Goal: Task Accomplishment & Management: Complete application form

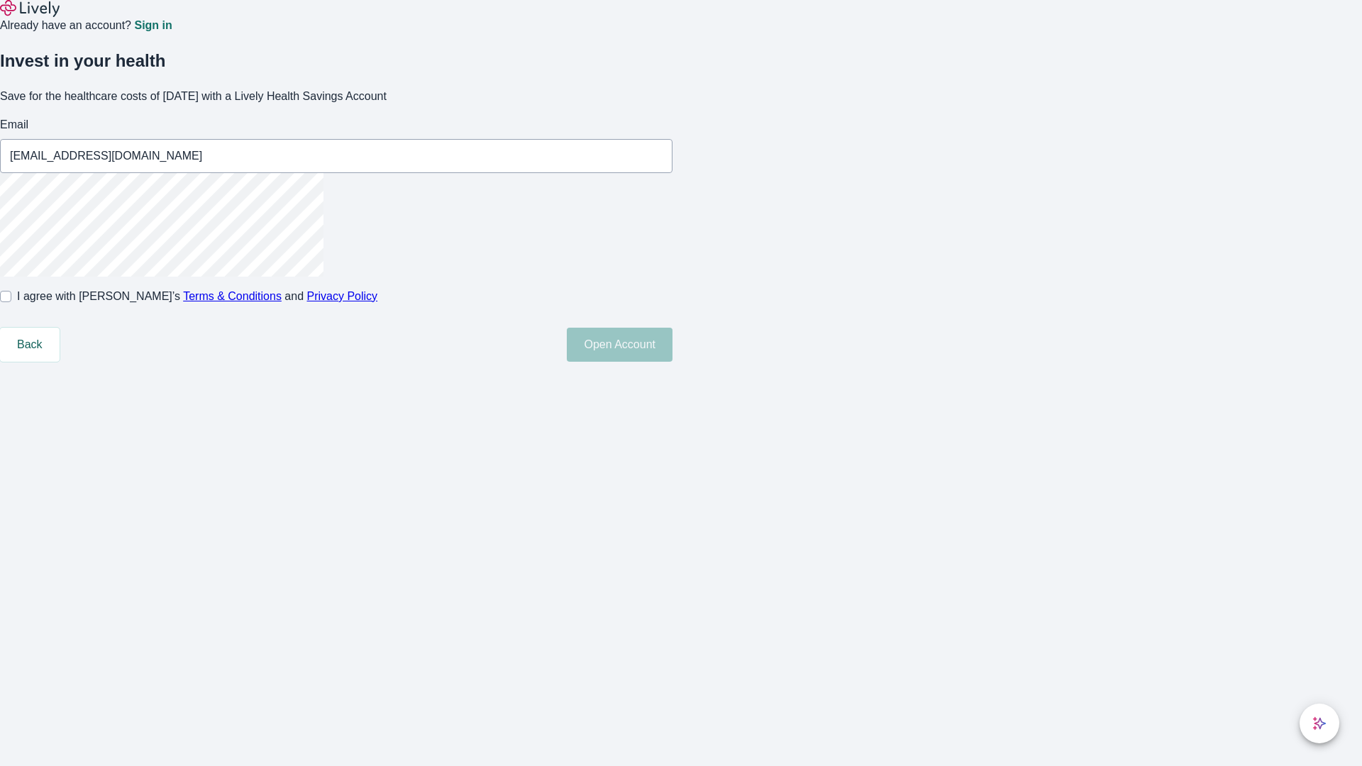
click at [11, 302] on input "I agree with Lively’s Terms & Conditions and Privacy Policy" at bounding box center [5, 296] width 11 height 11
checkbox input "true"
click at [672, 362] on button "Open Account" at bounding box center [620, 345] width 106 height 34
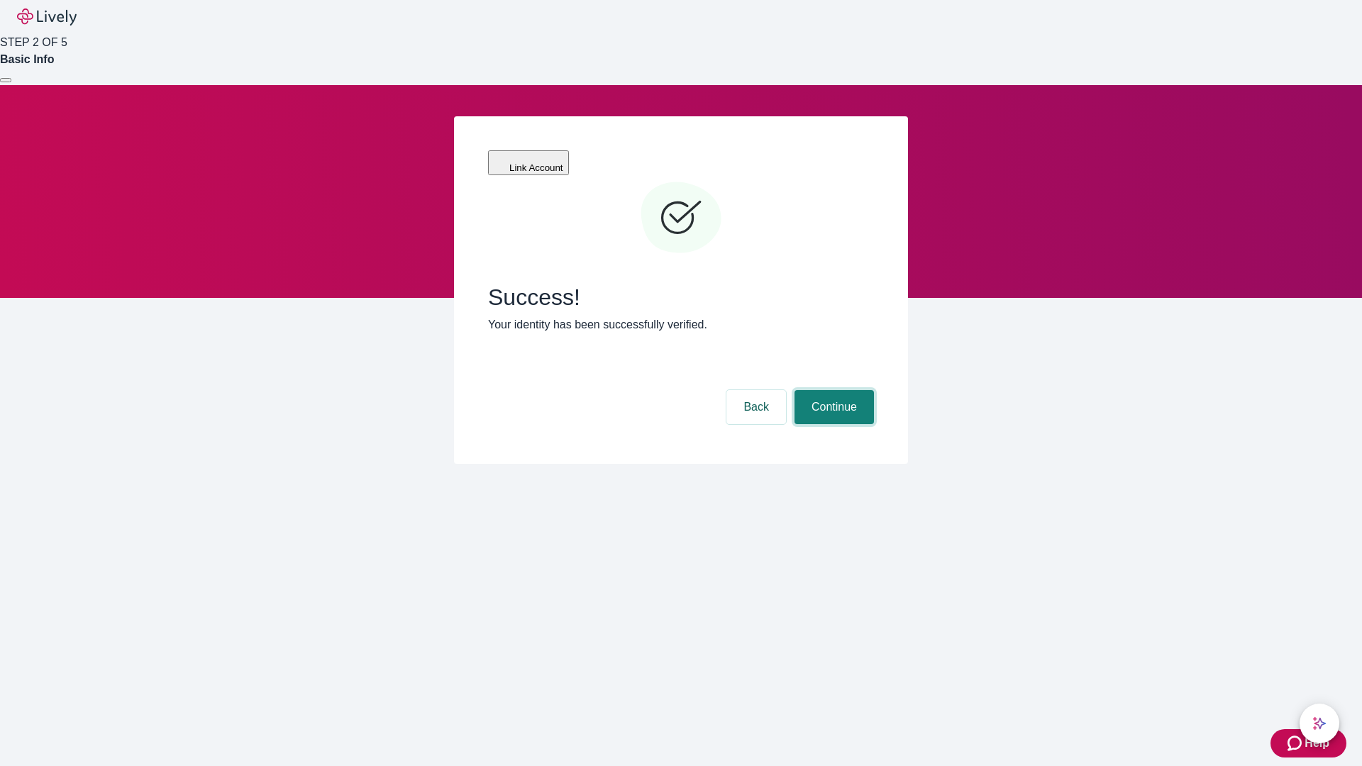
click at [832, 390] on button "Continue" at bounding box center [833, 407] width 79 height 34
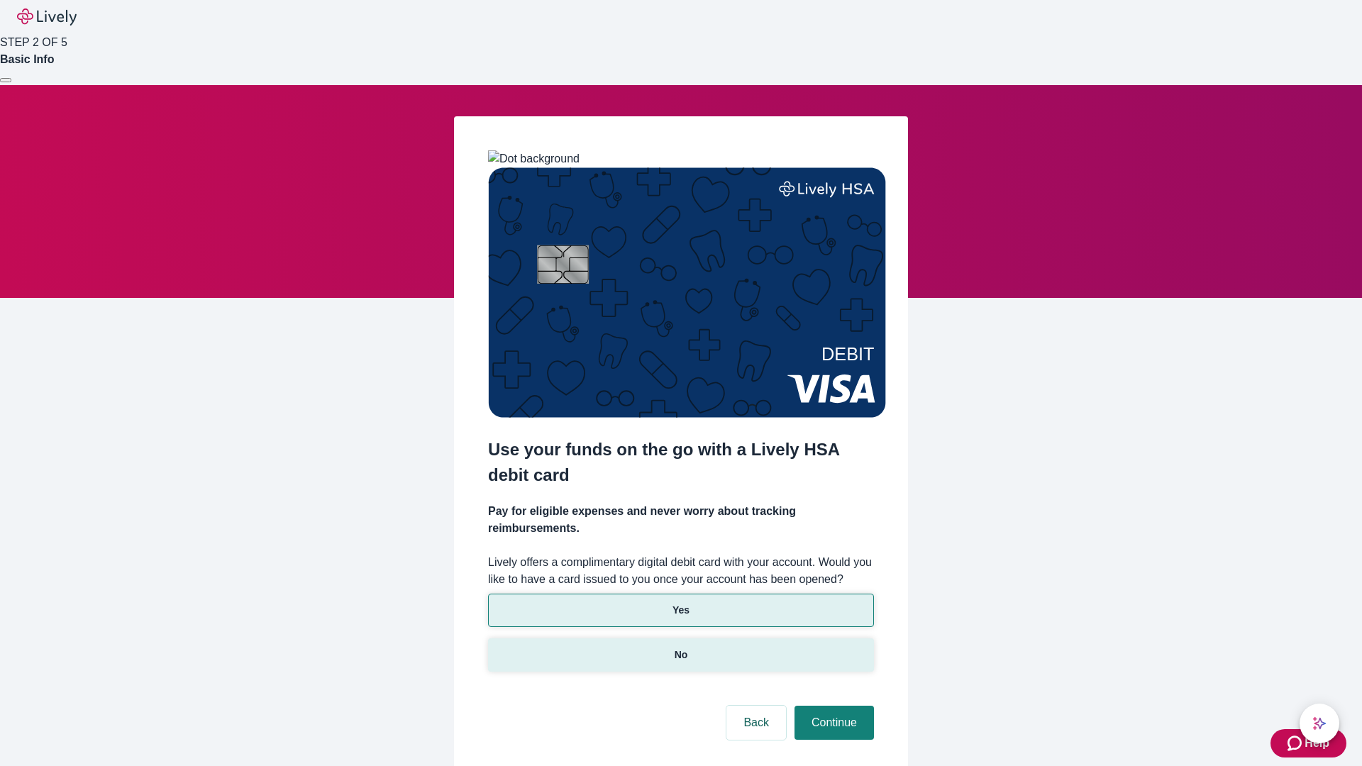
click at [680, 648] on p "No" at bounding box center [681, 655] width 13 height 15
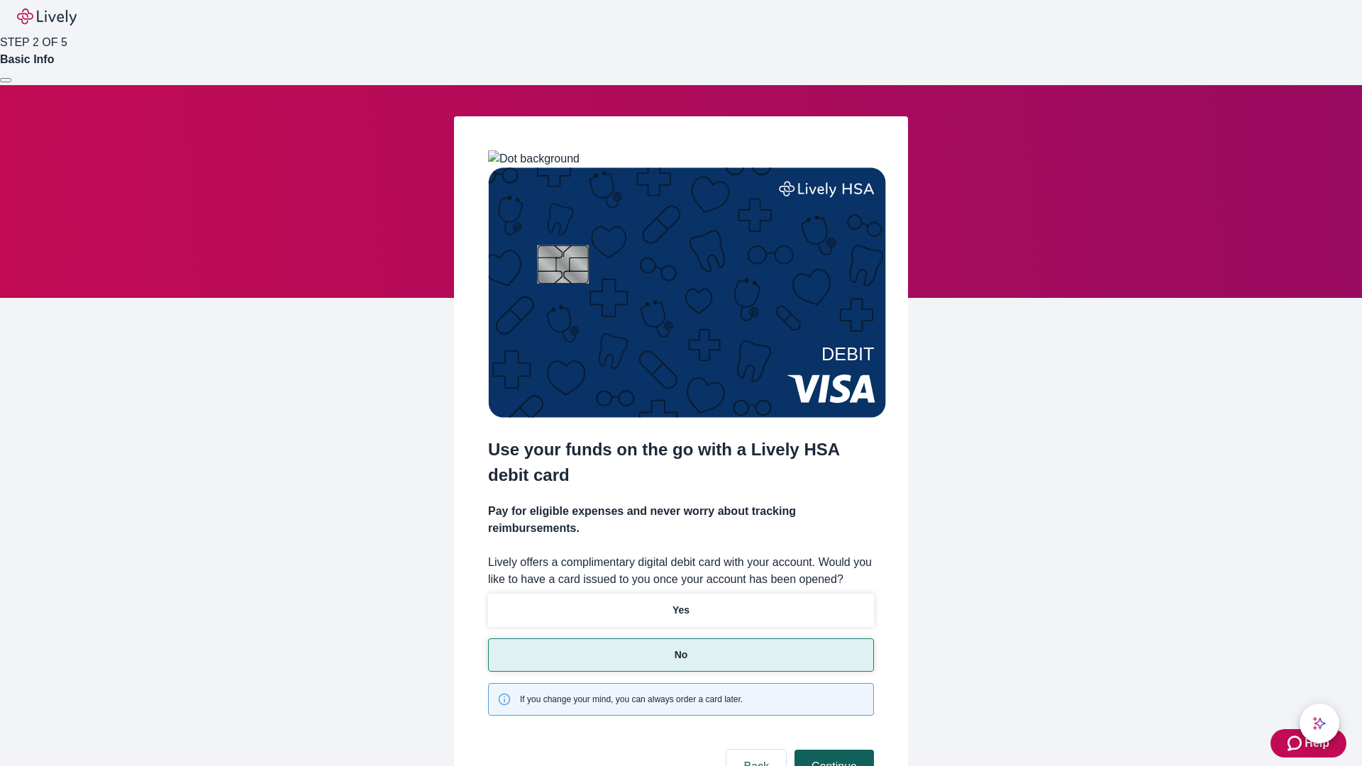
click at [832, 750] on button "Continue" at bounding box center [833, 767] width 79 height 34
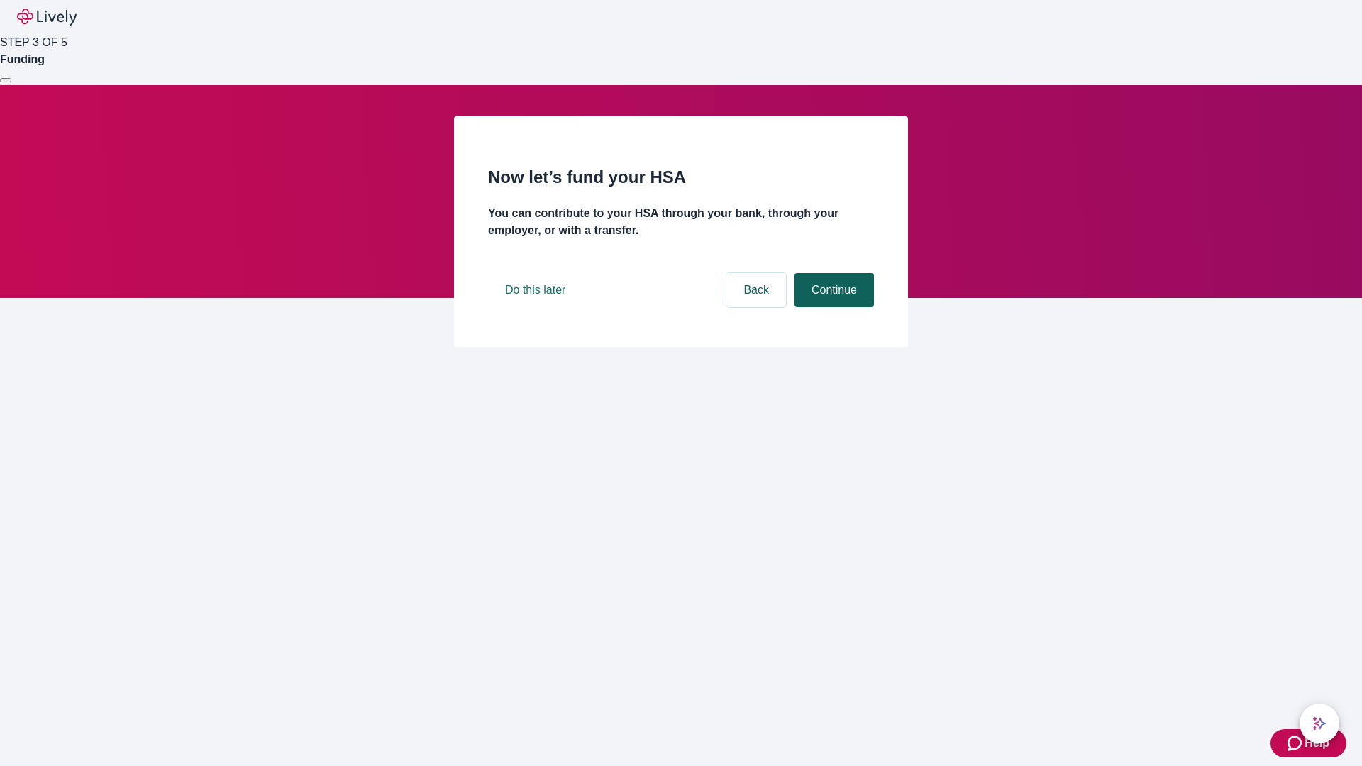
click at [832, 307] on button "Continue" at bounding box center [833, 290] width 79 height 34
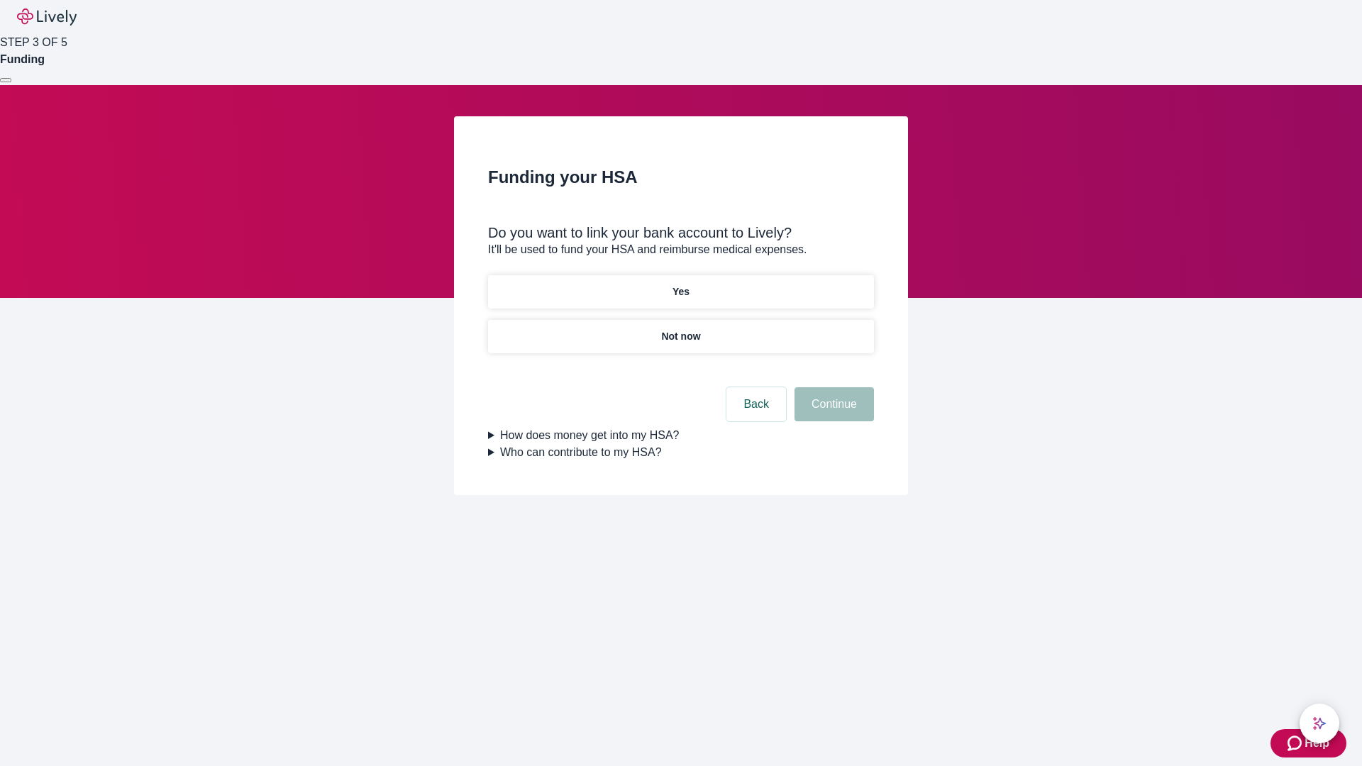
click at [680, 329] on p "Not now" at bounding box center [680, 336] width 39 height 15
click at [832, 413] on button "Continue" at bounding box center [833, 404] width 79 height 34
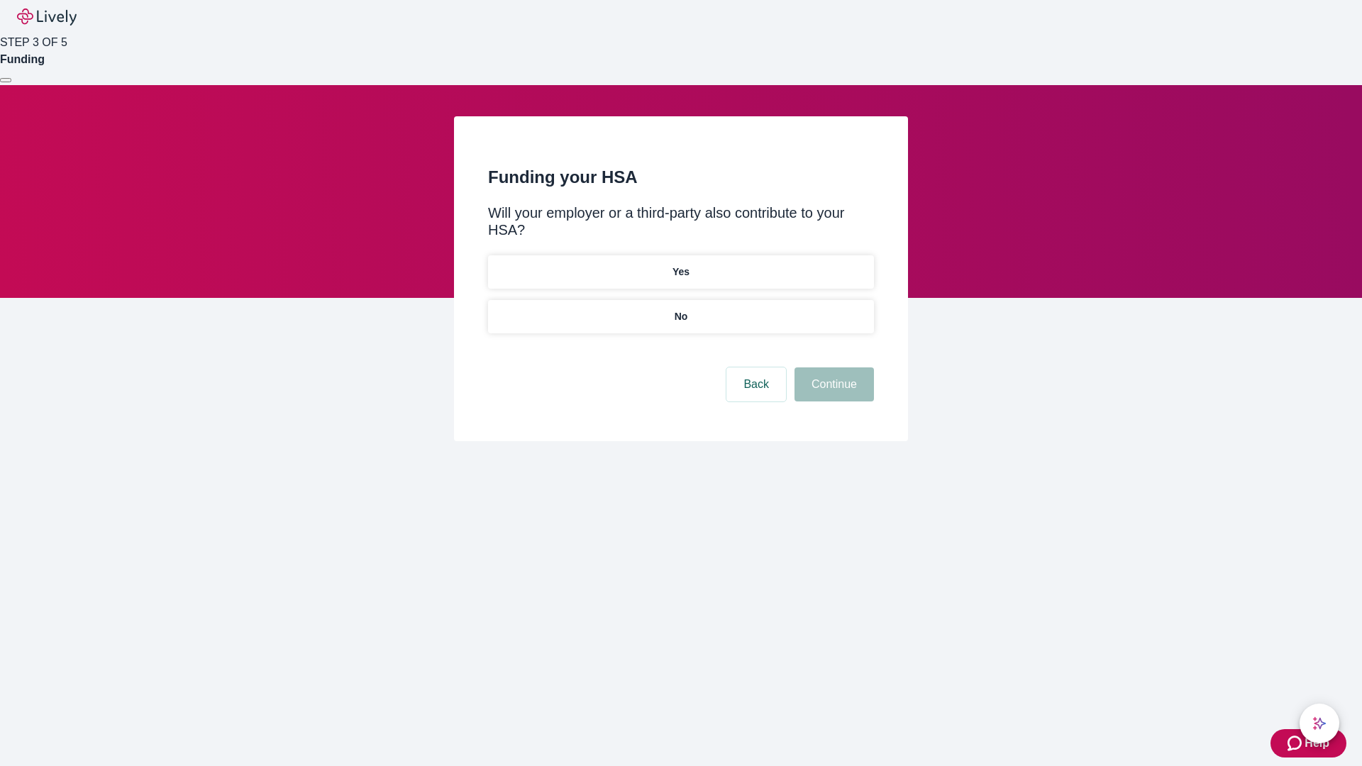
click at [680, 309] on p "No" at bounding box center [681, 316] width 13 height 15
click at [832, 367] on button "Continue" at bounding box center [833, 384] width 79 height 34
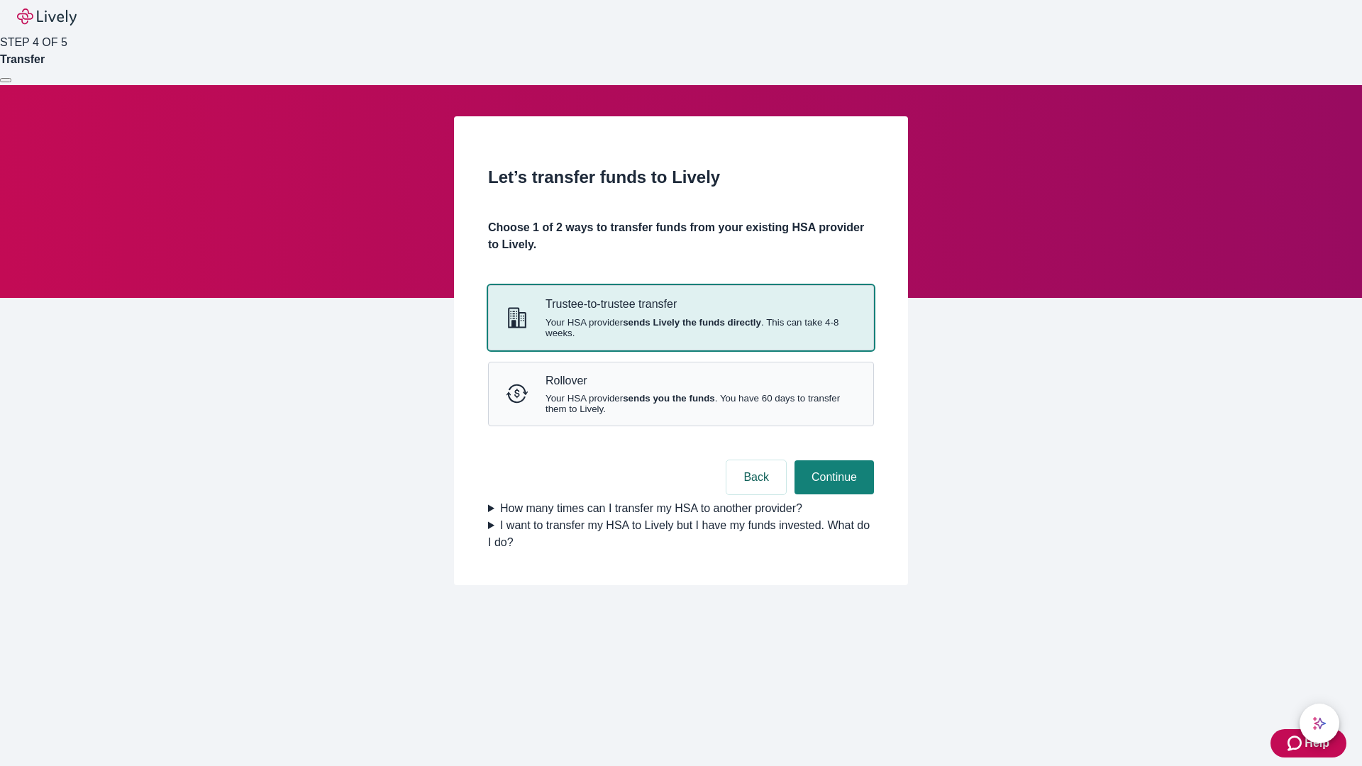
click at [680, 328] on strong "sends Lively the funds directly" at bounding box center [692, 322] width 138 height 11
click at [832, 494] on button "Continue" at bounding box center [833, 477] width 79 height 34
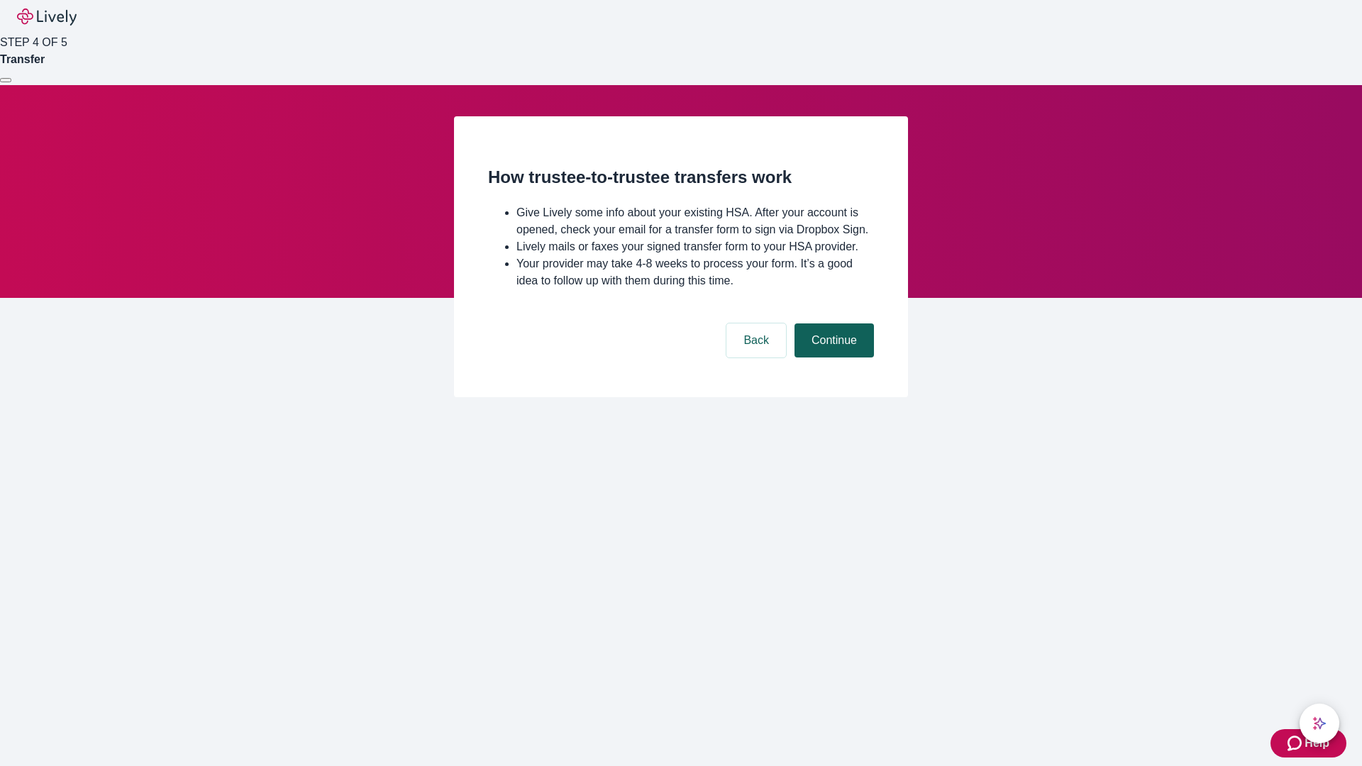
click at [832, 358] on button "Continue" at bounding box center [833, 340] width 79 height 34
